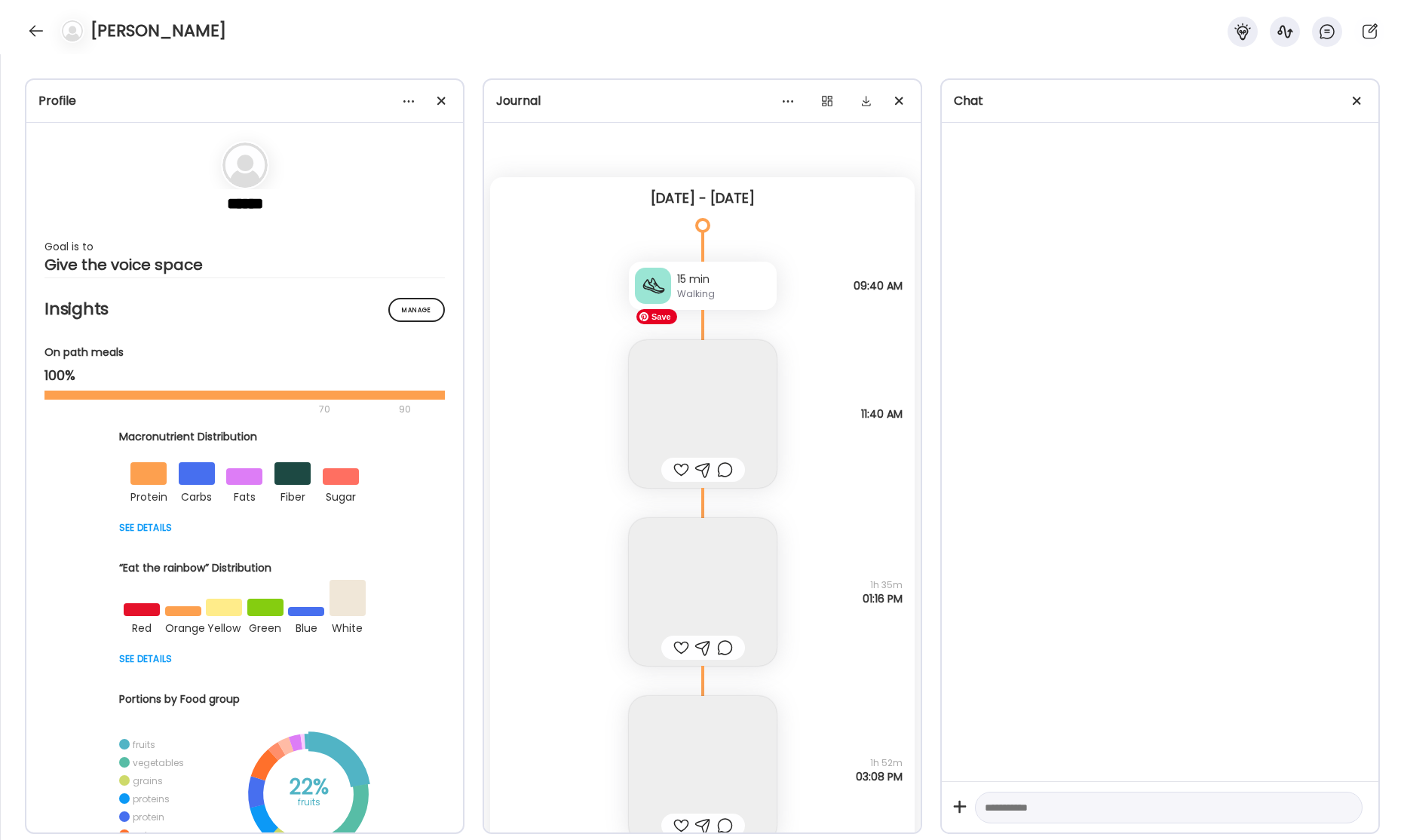
scroll to position [42117, 0]
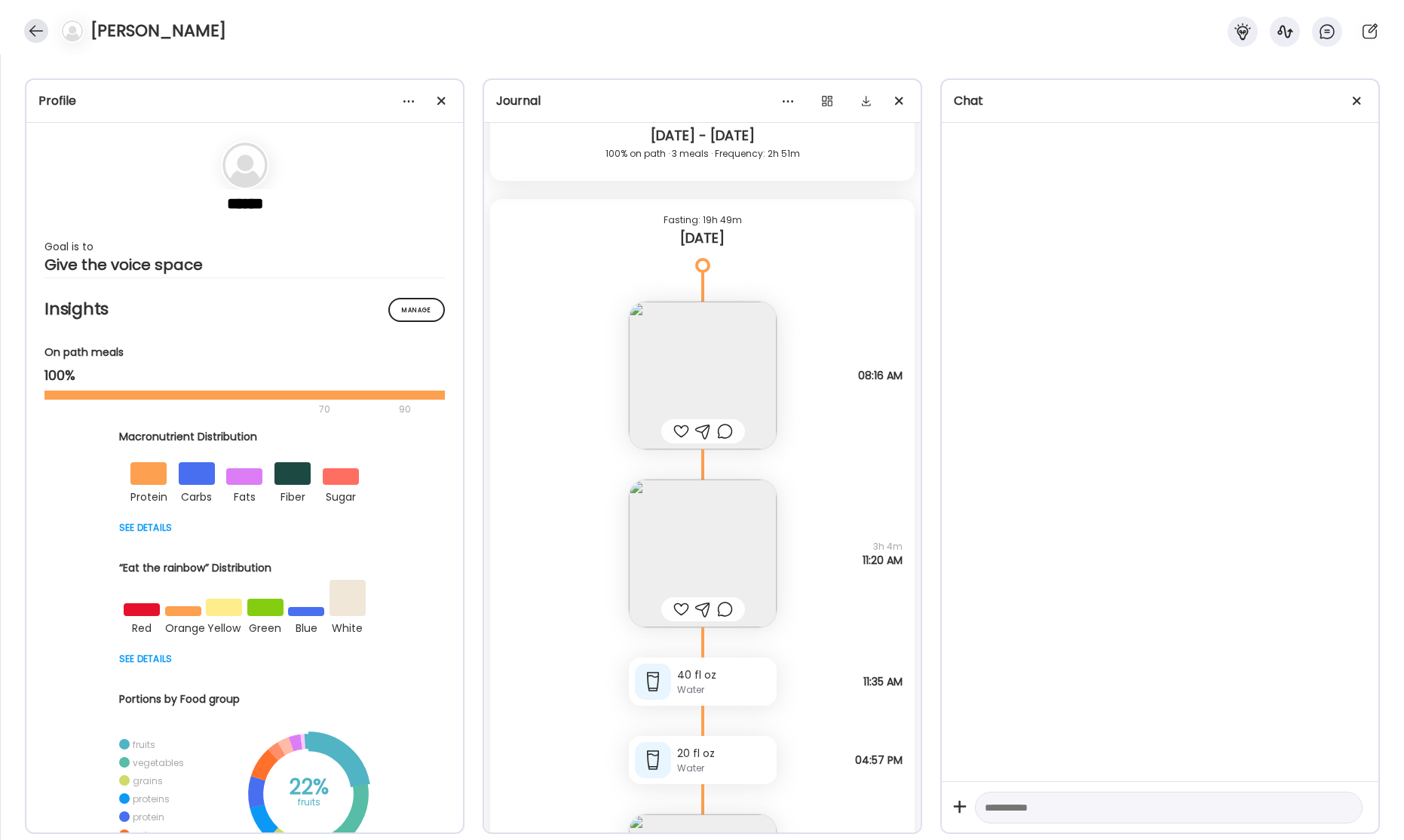
click at [39, 35] on div at bounding box center [36, 30] width 24 height 24
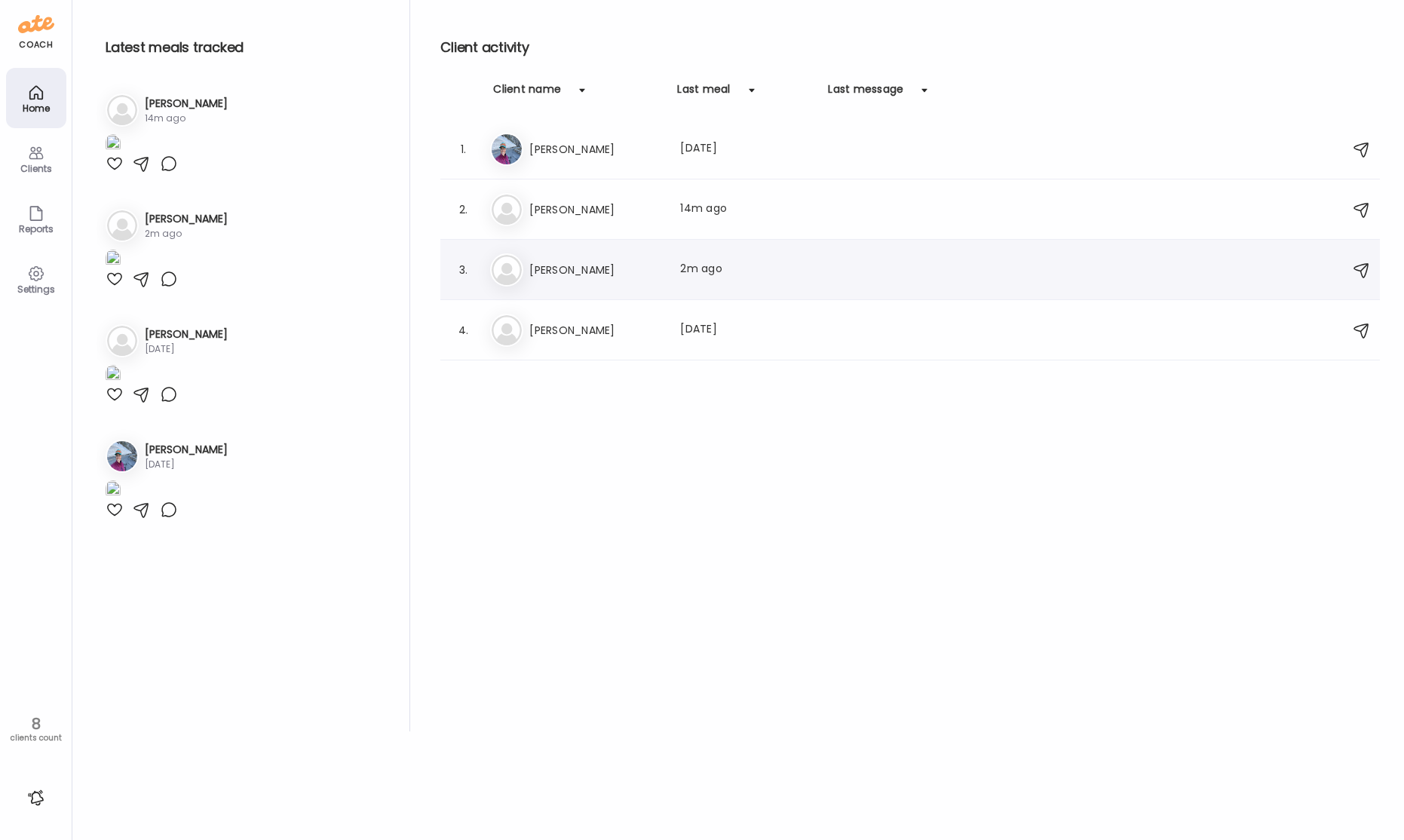
click at [631, 273] on h3 "[PERSON_NAME]" at bounding box center [595, 269] width 133 height 18
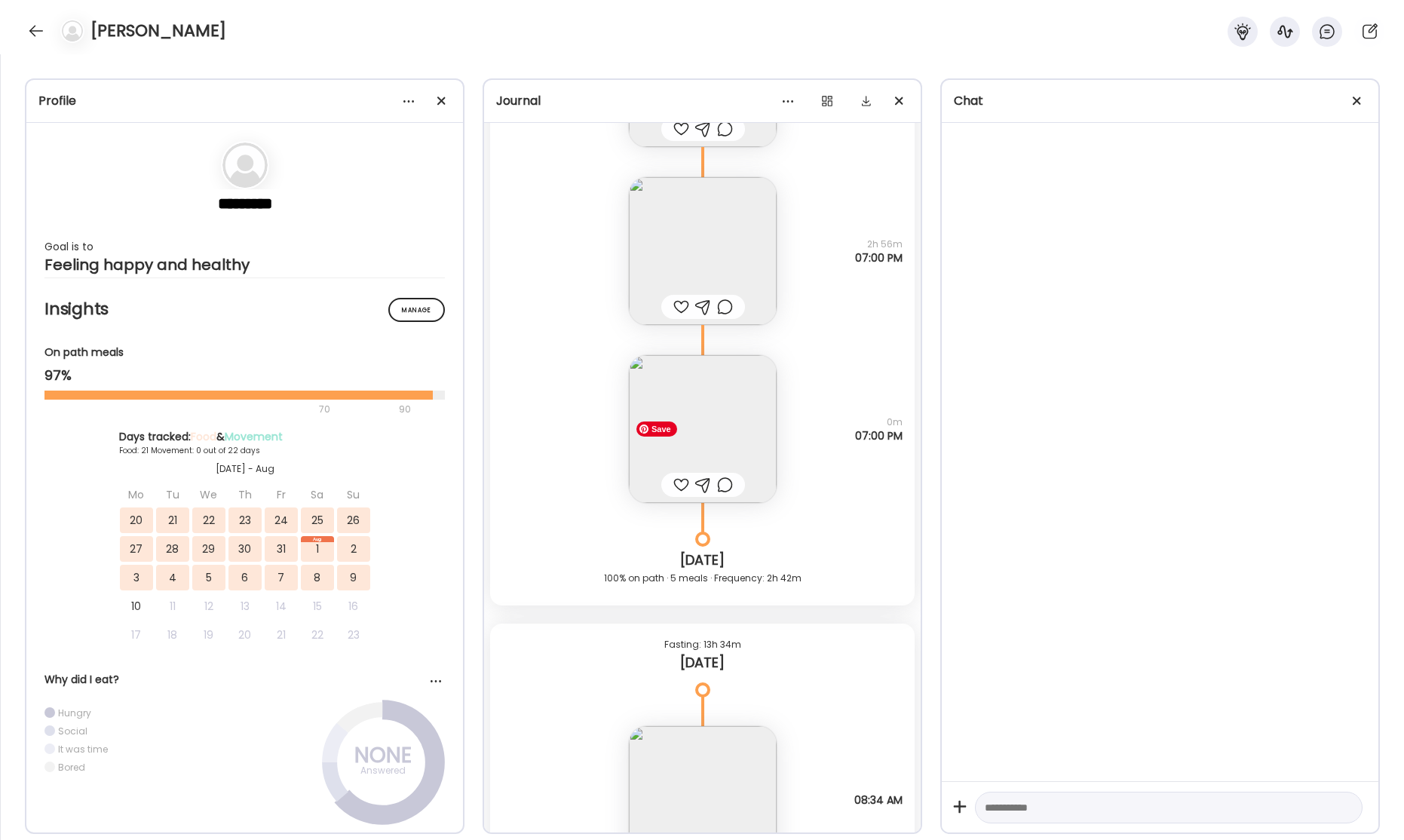
scroll to position [36544, 0]
click at [715, 427] on img at bounding box center [702, 423] width 148 height 148
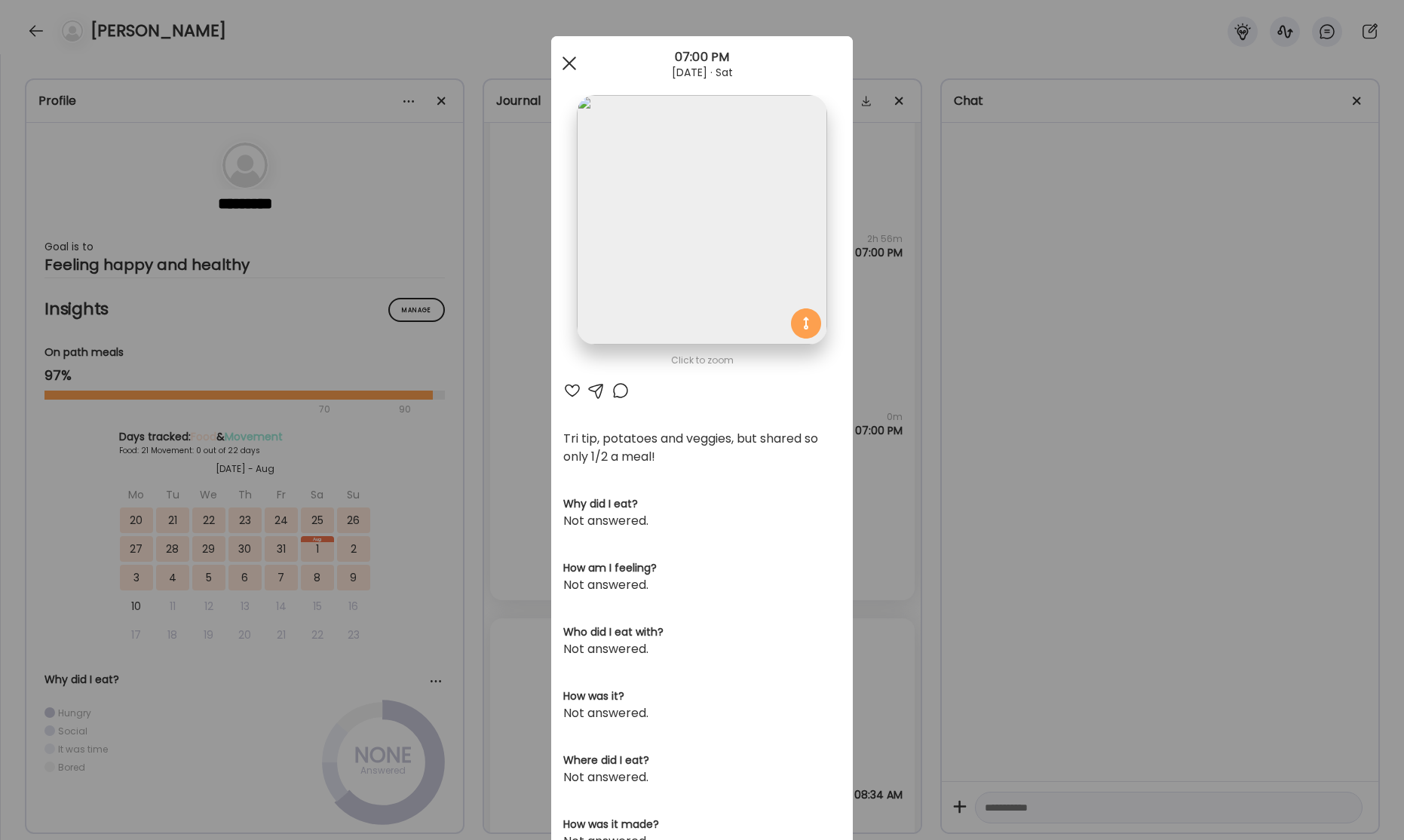
click at [573, 69] on div at bounding box center [569, 63] width 30 height 30
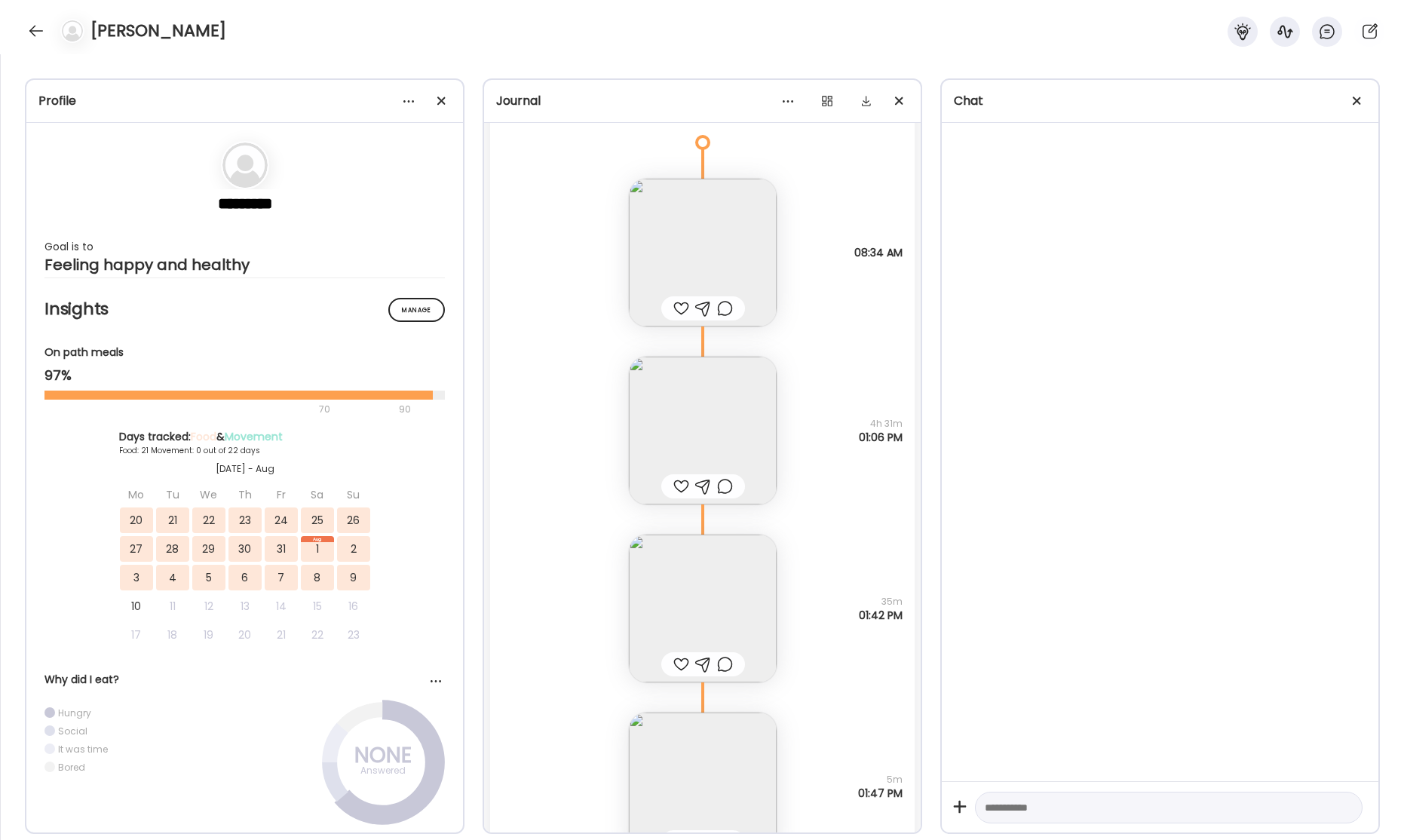
scroll to position [37148, 0]
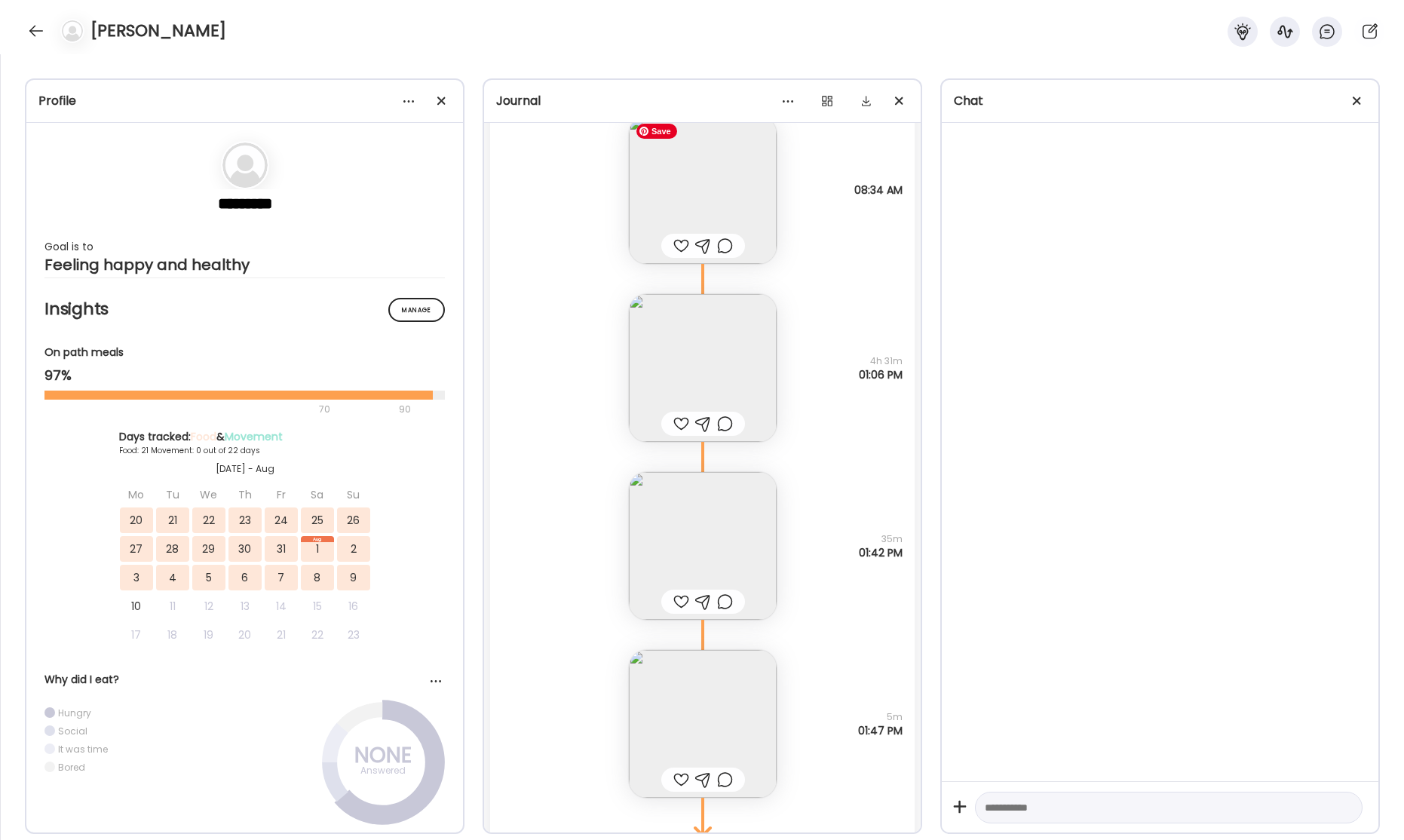
click at [705, 162] on img at bounding box center [702, 190] width 148 height 148
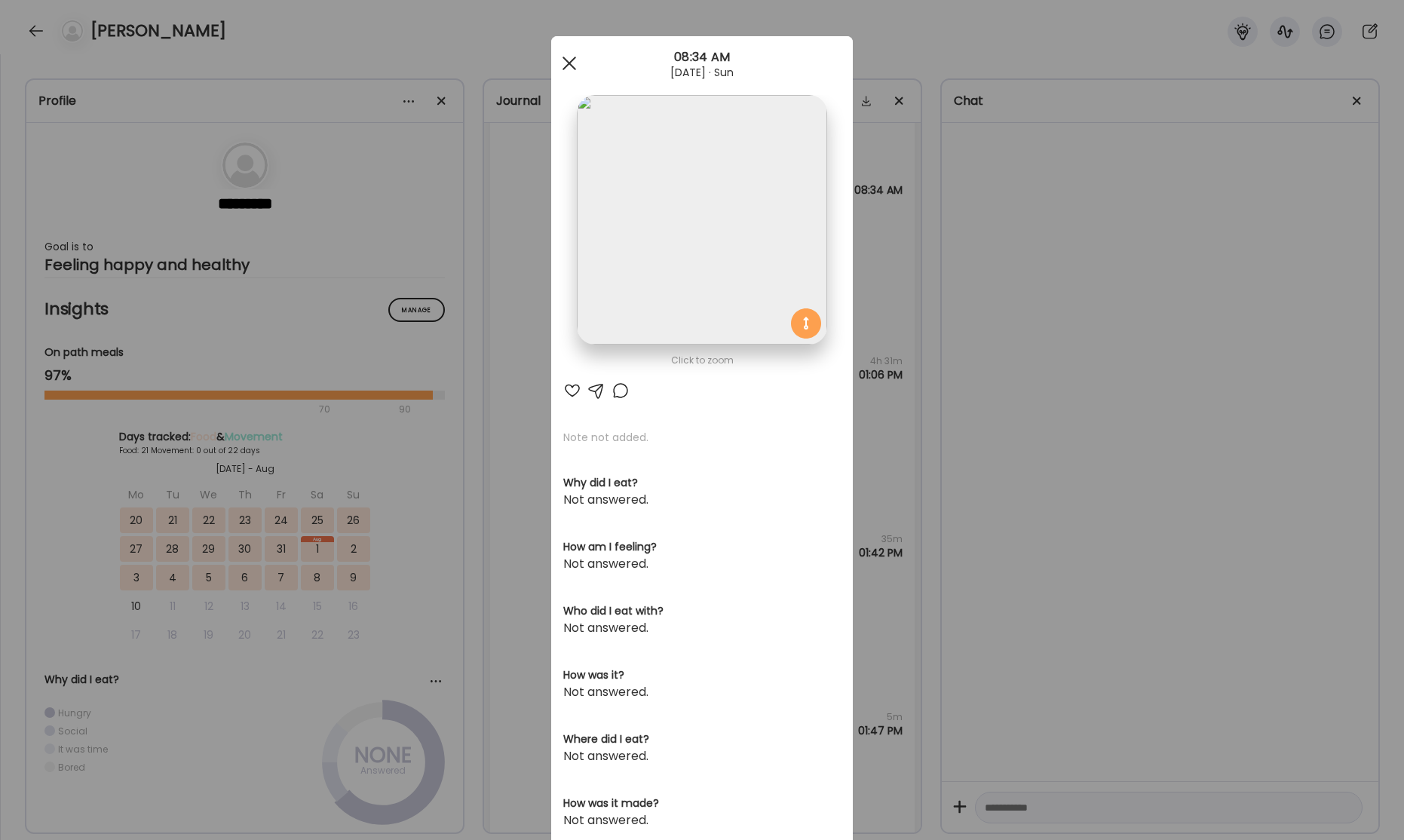
click at [572, 67] on span at bounding box center [569, 63] width 14 height 14
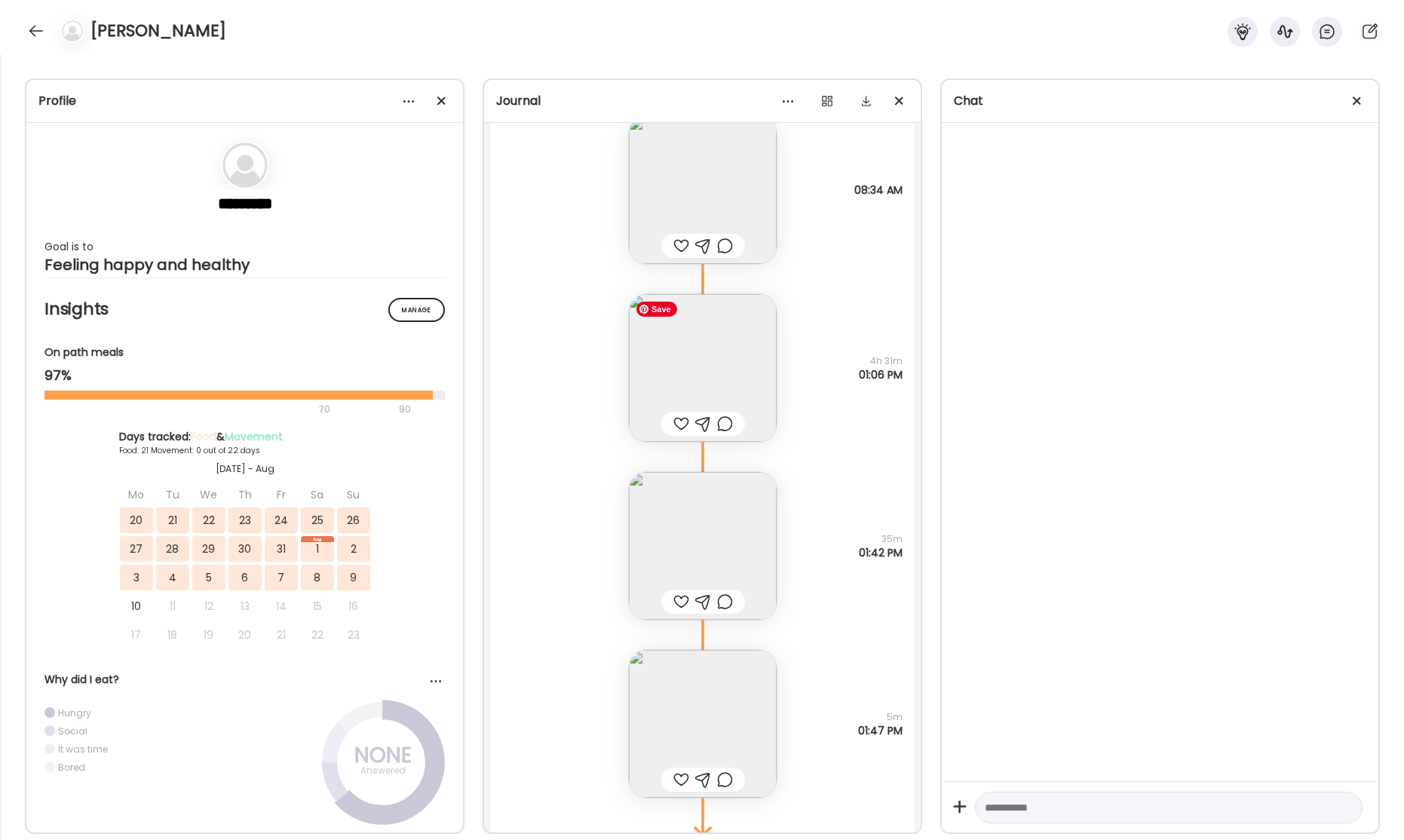
click at [718, 343] on img at bounding box center [702, 367] width 148 height 148
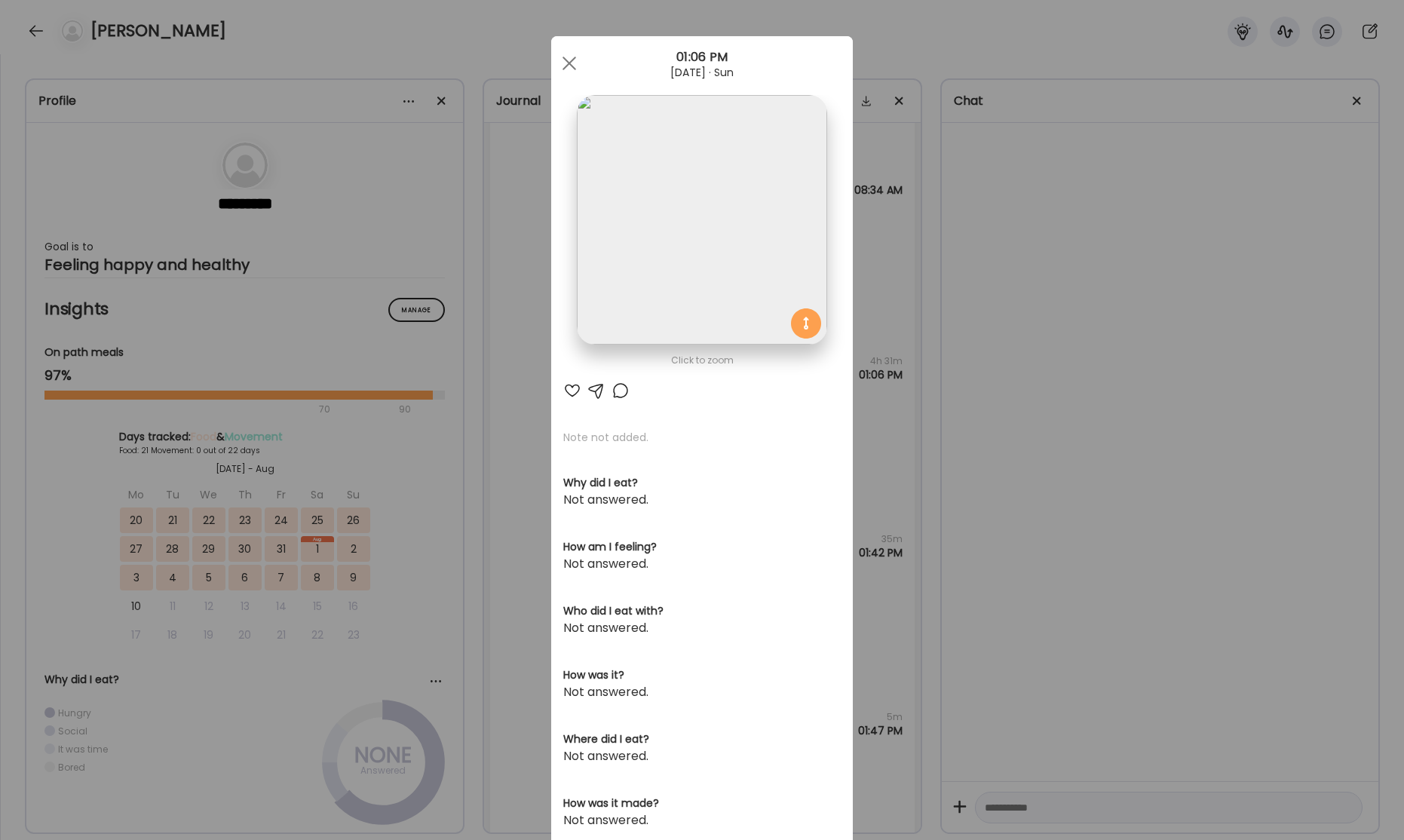
click at [720, 303] on img at bounding box center [702, 220] width 250 height 250
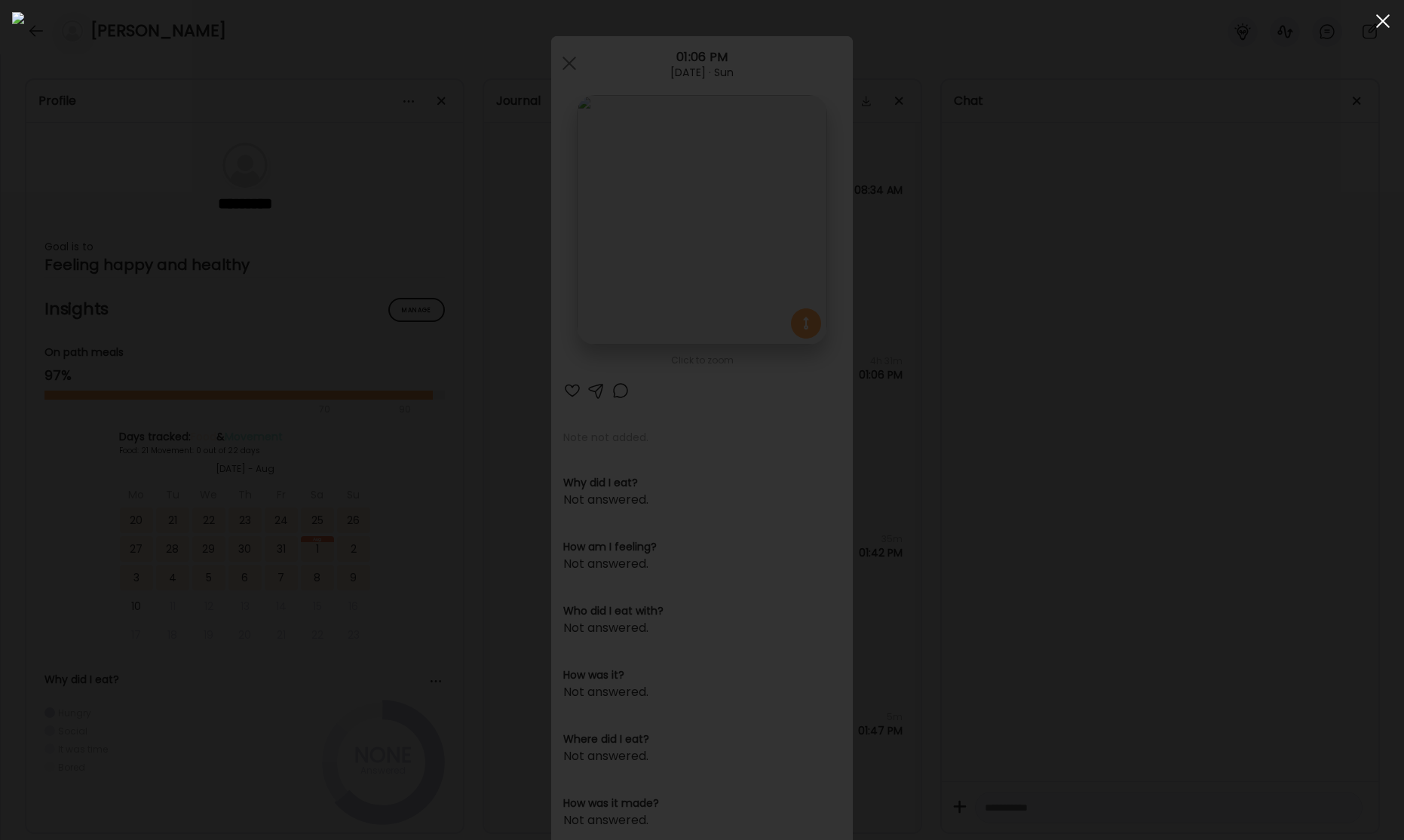
click at [1378, 23] on div at bounding box center [1383, 21] width 30 height 30
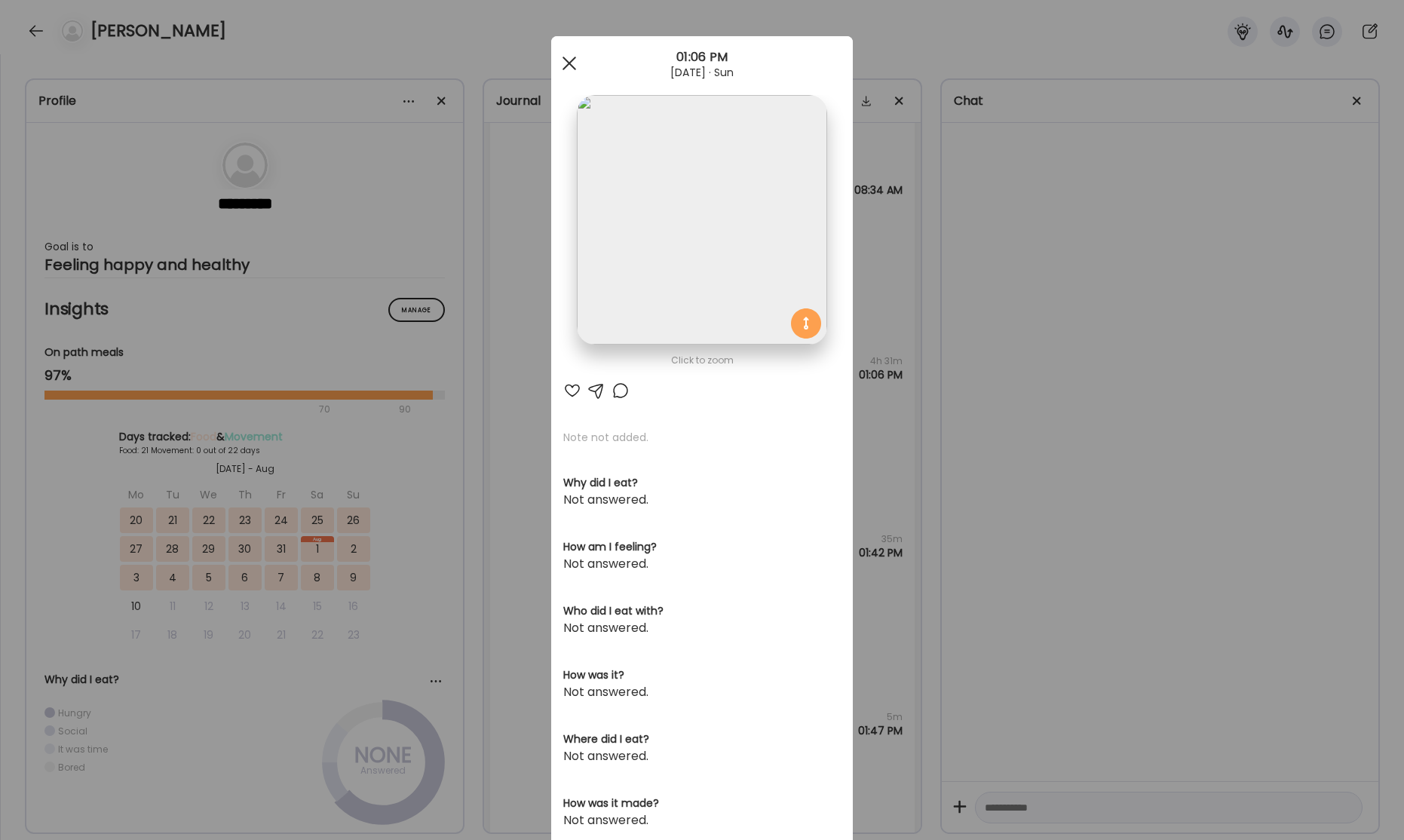
click at [568, 67] on div at bounding box center [569, 63] width 30 height 30
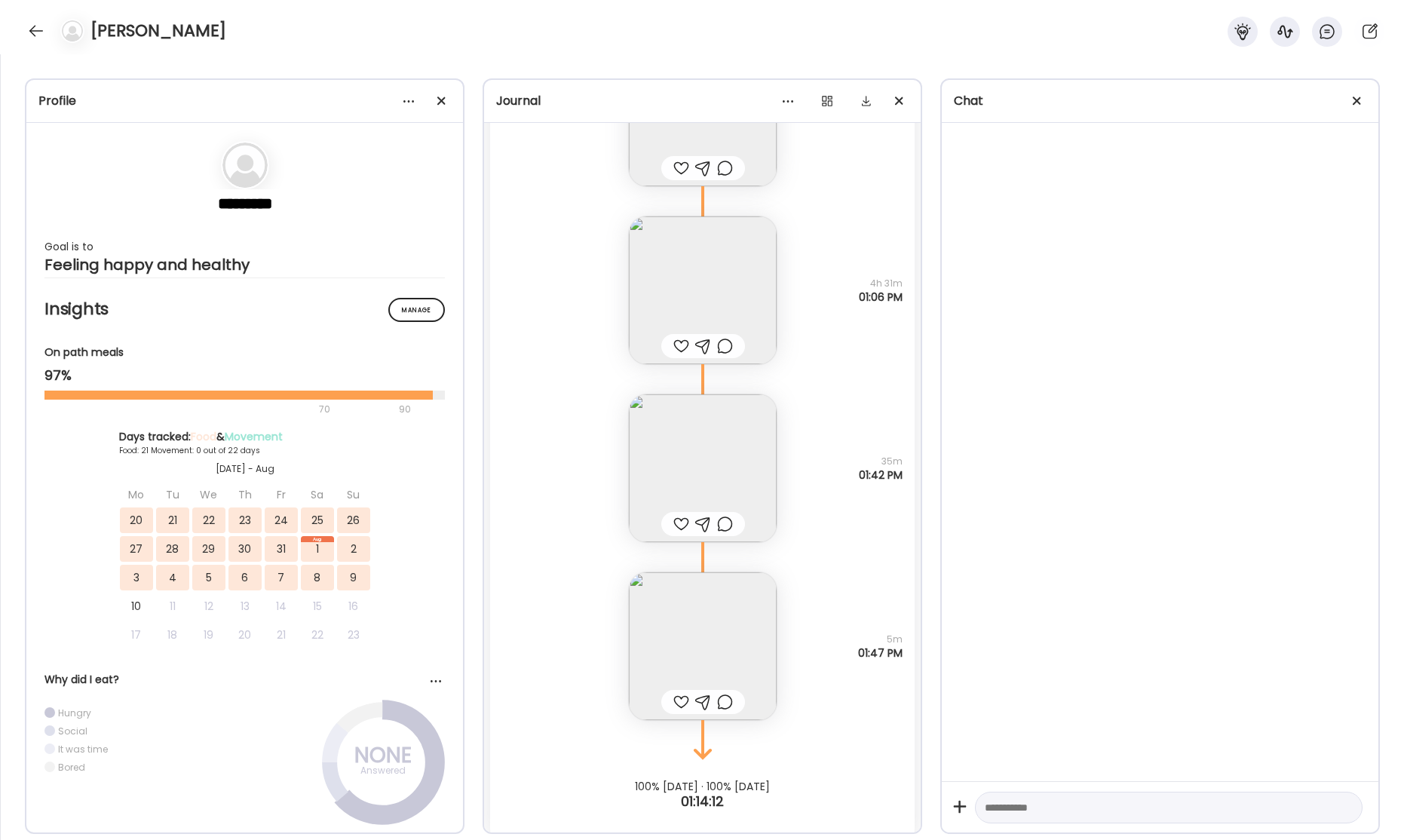
scroll to position [37240, 0]
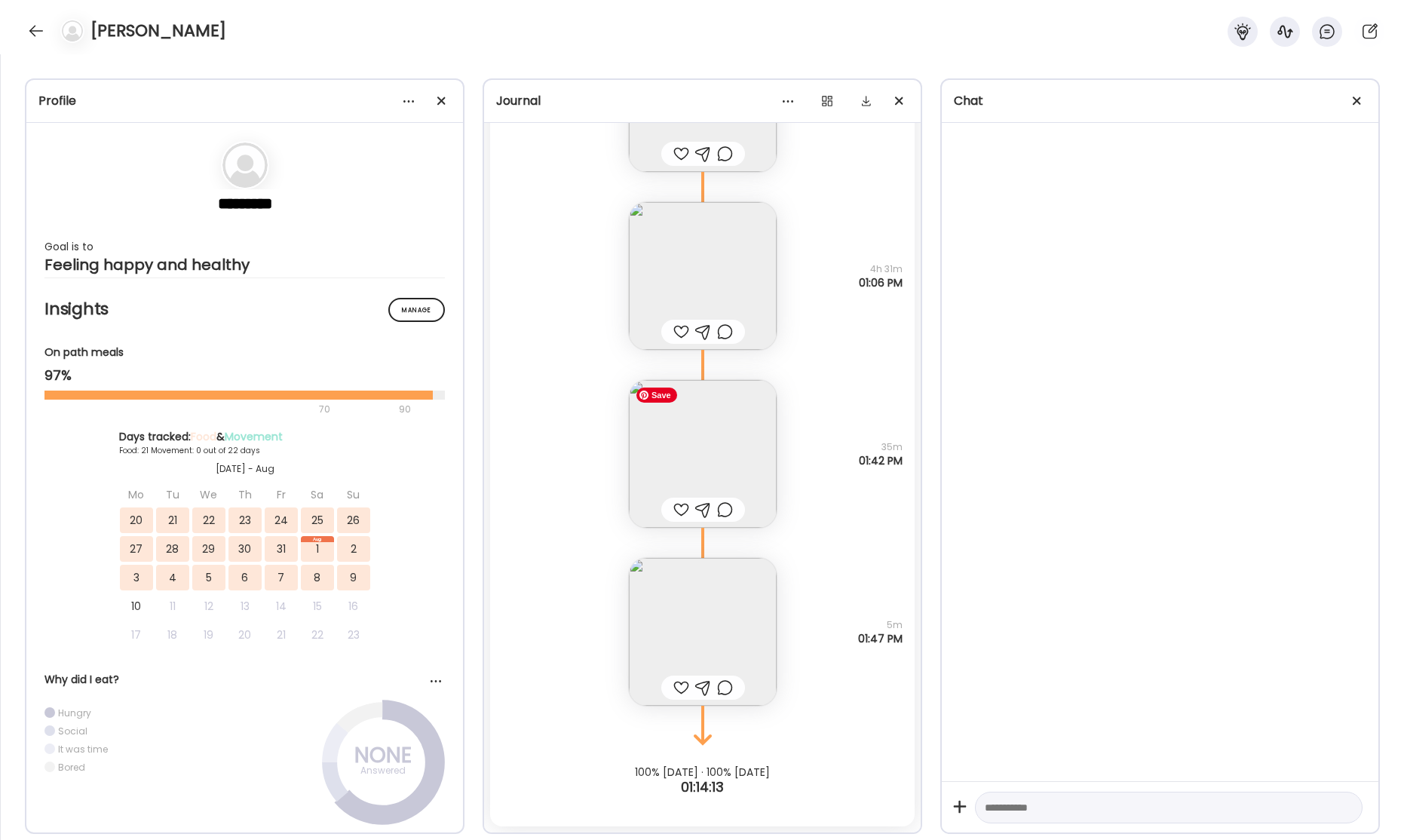
click at [717, 422] on img at bounding box center [702, 453] width 148 height 148
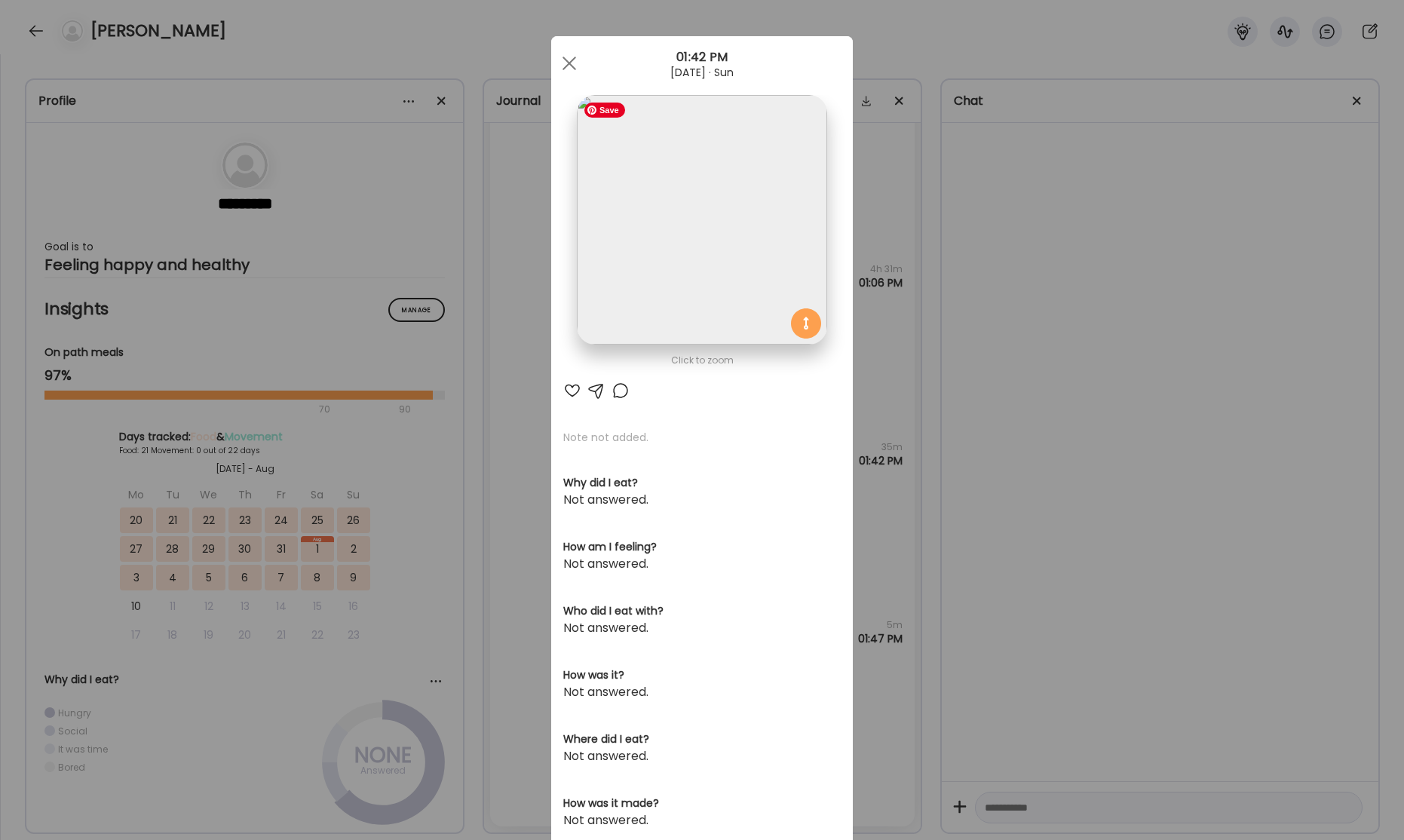
click at [715, 278] on img at bounding box center [702, 220] width 250 height 250
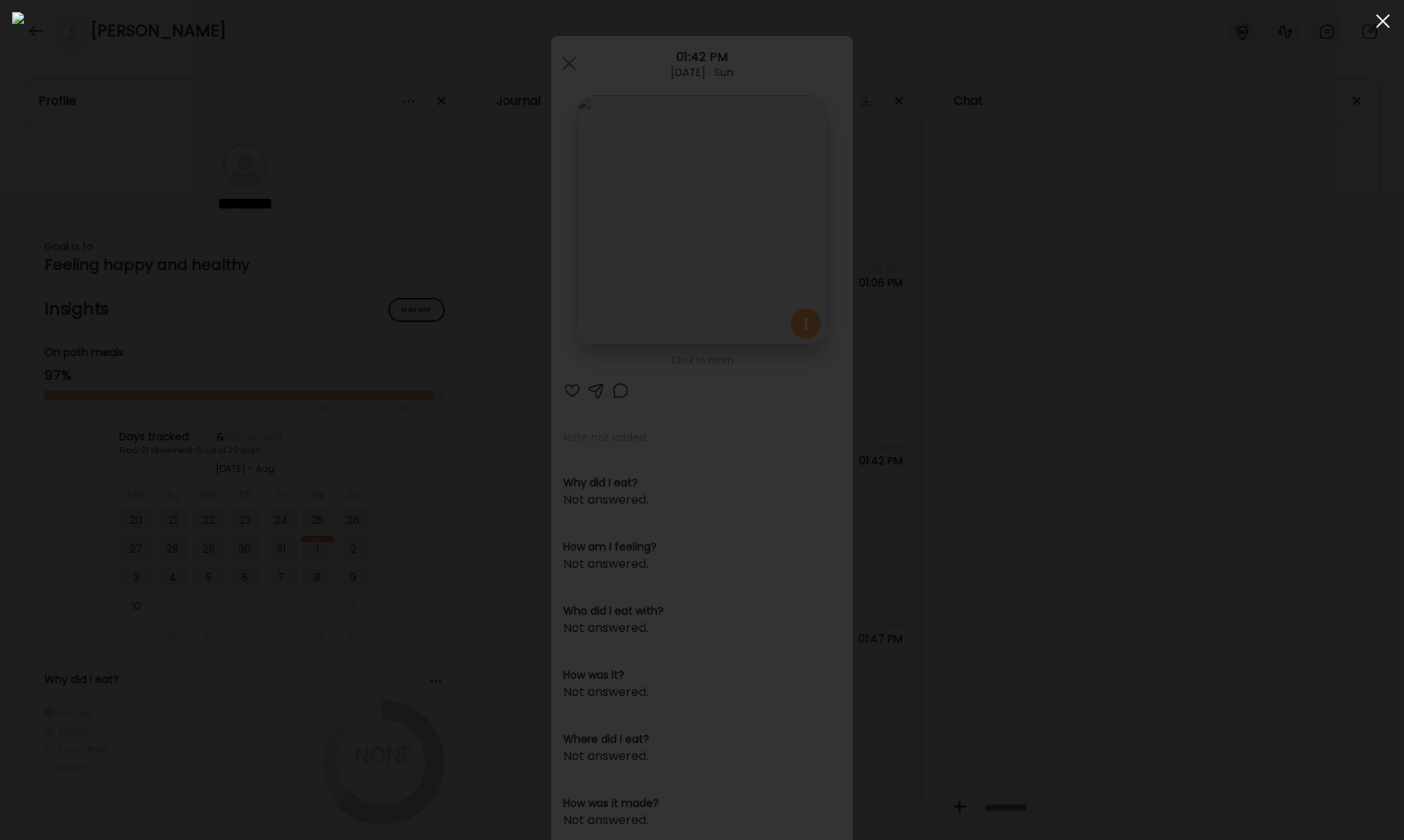
click at [1379, 25] on div at bounding box center [1383, 21] width 30 height 30
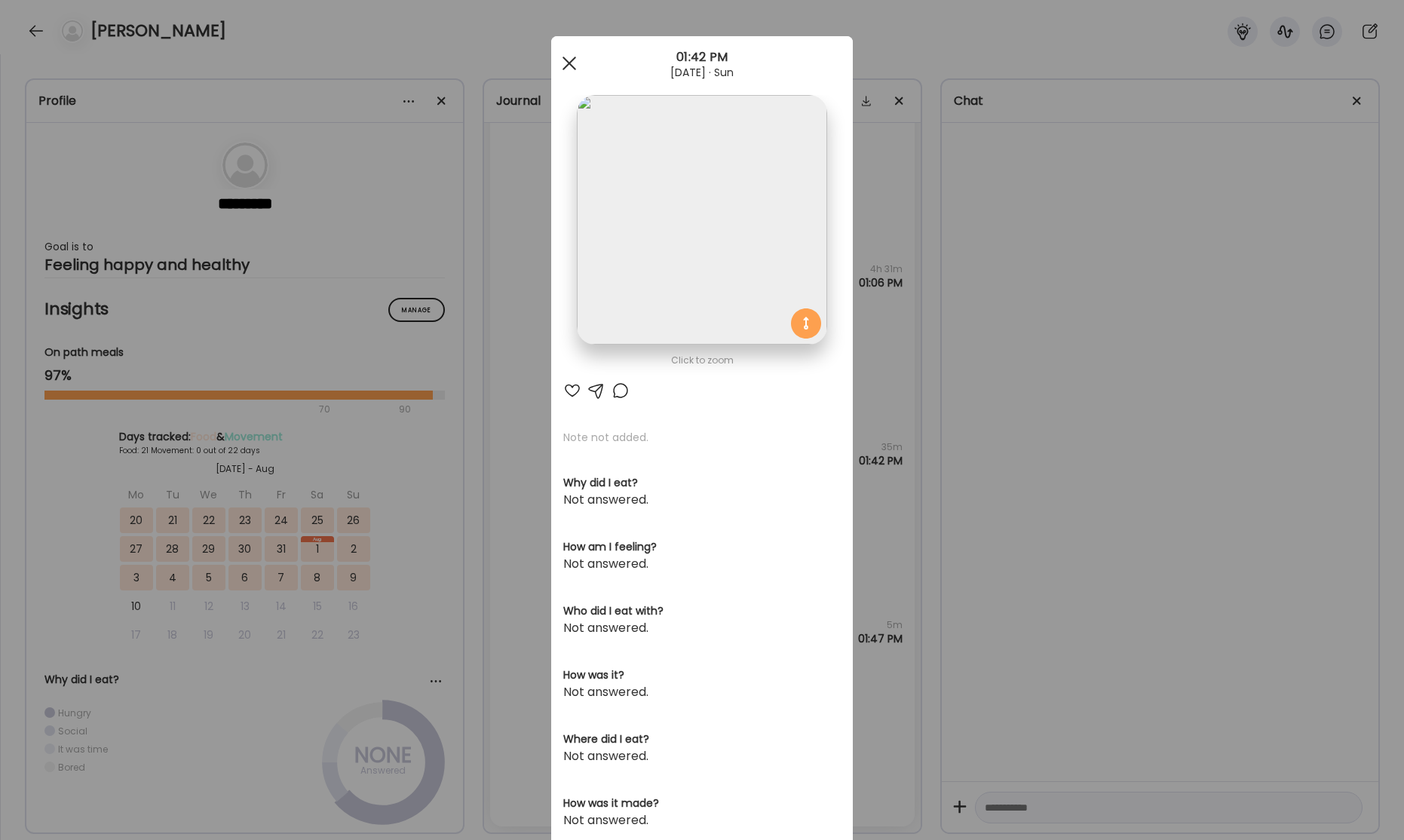
click at [570, 73] on div at bounding box center [569, 63] width 30 height 30
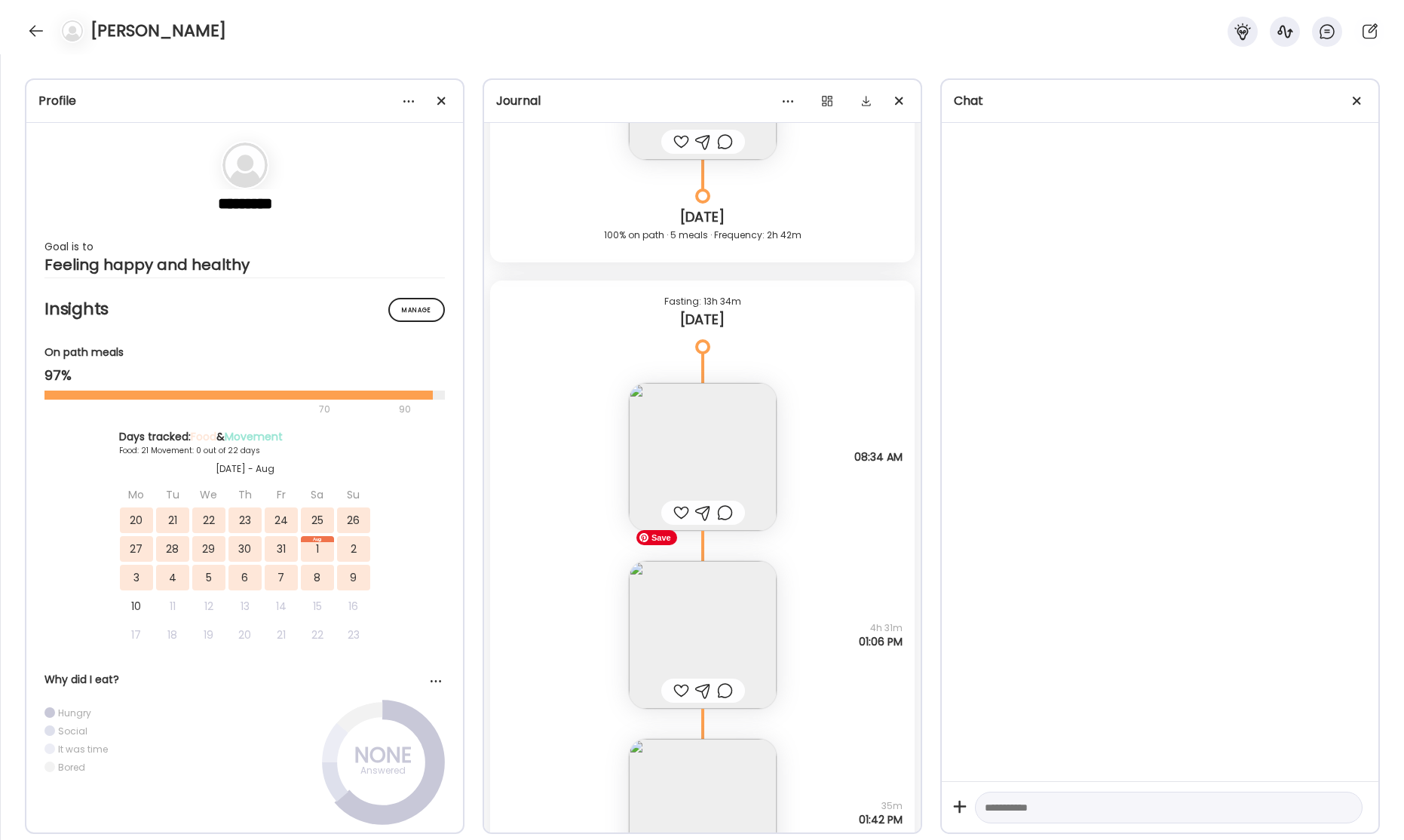
scroll to position [36880, 0]
